Goal: Information Seeking & Learning: Understand process/instructions

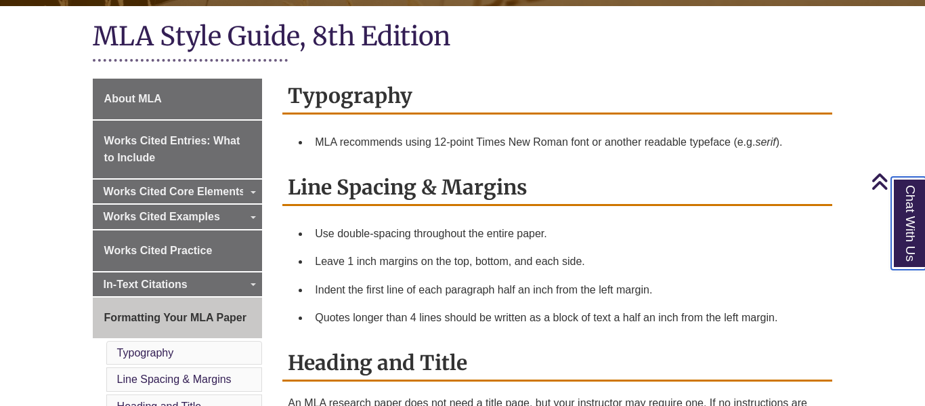
scroll to position [305, 0]
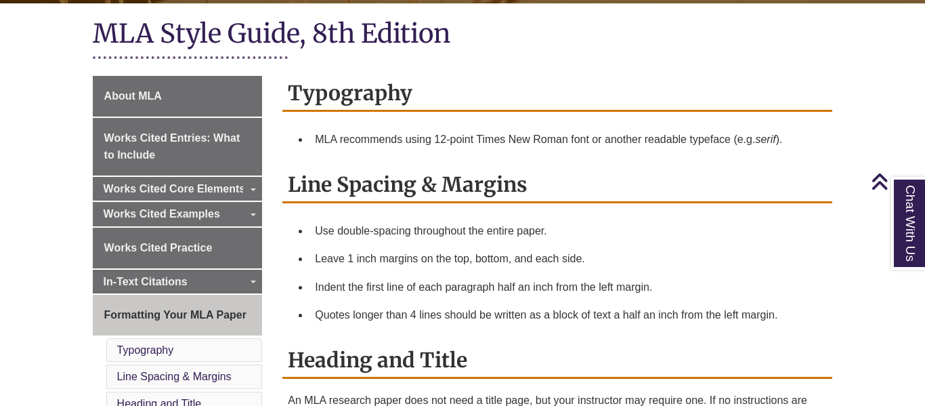
click at [675, 149] on li "MLA recommends using 12-point Times New Roman font or another readable typeface…" at bounding box center [569, 139] width 518 height 28
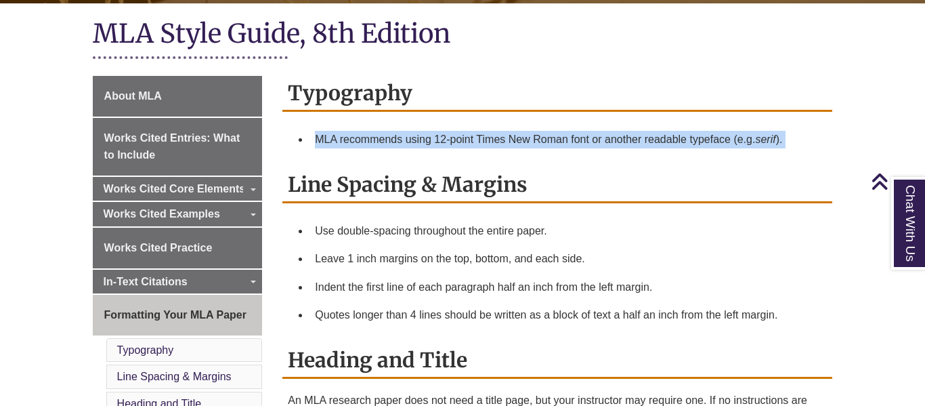
click at [675, 149] on li "MLA recommends using 12-point Times New Roman font or another readable typeface…" at bounding box center [569, 139] width 518 height 28
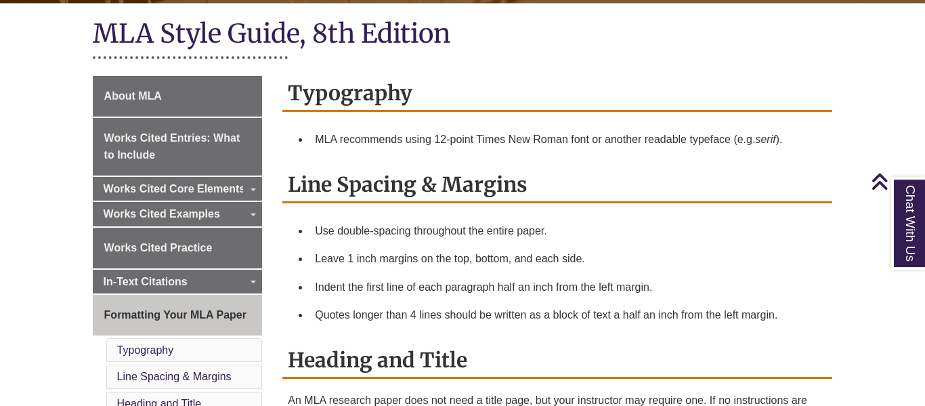
click at [675, 149] on li "MLA recommends using 12-point Times New Roman font or another readable typeface…" at bounding box center [569, 139] width 518 height 28
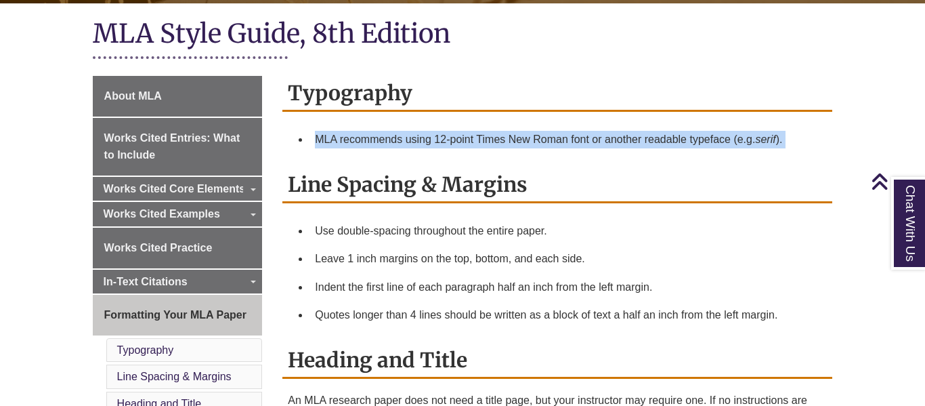
click at [675, 149] on li "MLA recommends using 12-point Times New Roman font or another readable typeface…" at bounding box center [569, 139] width 518 height 28
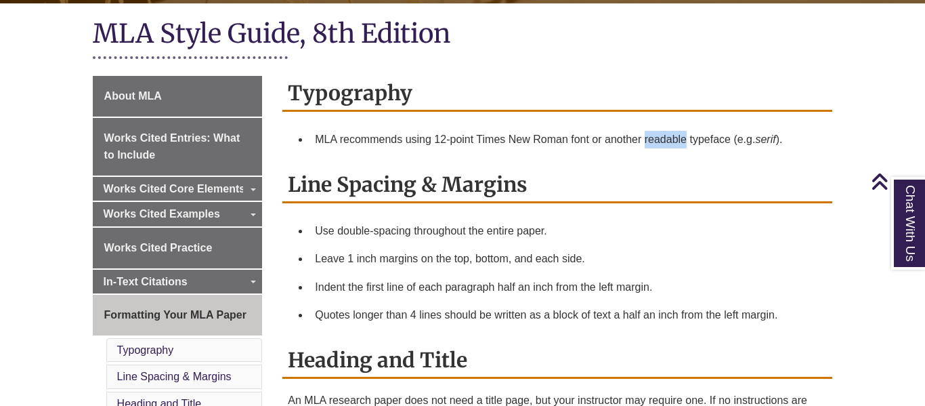
click at [675, 149] on li "MLA recommends using 12-point Times New Roman font or another readable typeface…" at bounding box center [569, 139] width 518 height 28
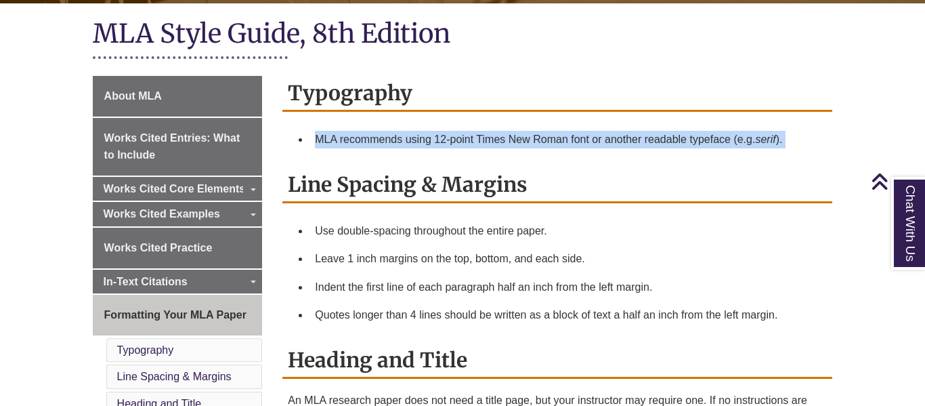
click at [675, 149] on li "MLA recommends using 12-point Times New Roman font or another readable typeface…" at bounding box center [569, 139] width 518 height 28
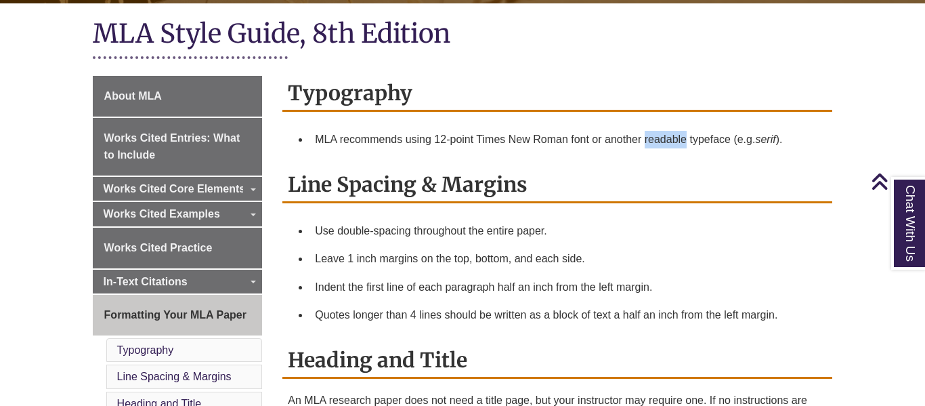
click at [675, 149] on li "MLA recommends using 12-point Times New Roman font or another readable typeface…" at bounding box center [569, 139] width 518 height 28
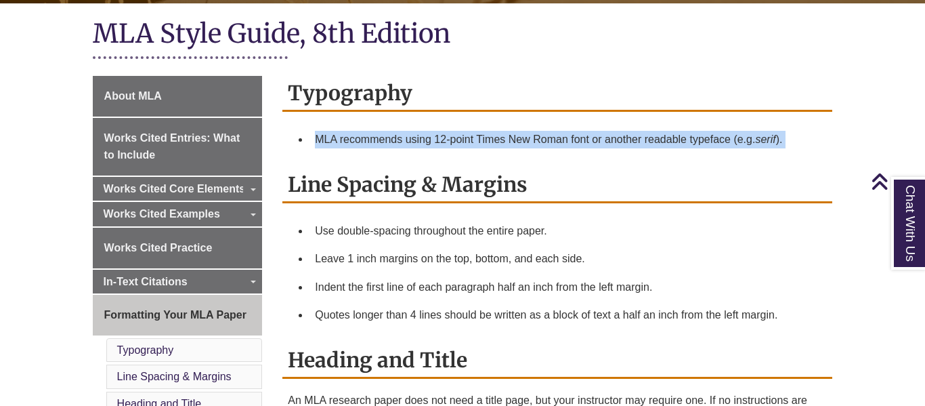
click at [675, 149] on li "MLA recommends using 12-point Times New Roman font or another readable typeface…" at bounding box center [569, 139] width 518 height 28
